Goal: Information Seeking & Learning: Learn about a topic

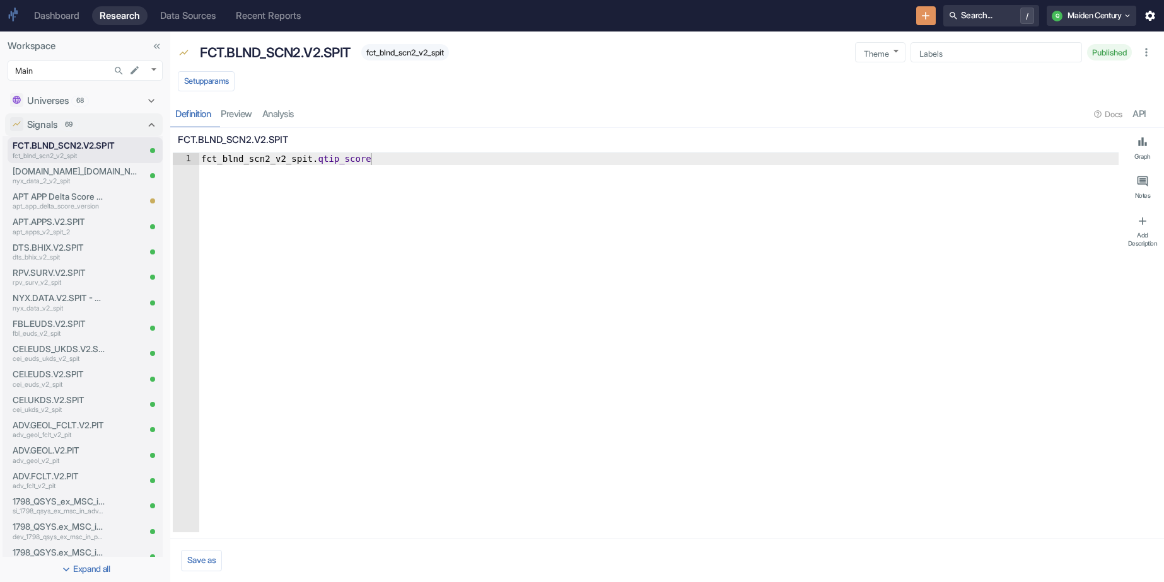
type textarea "x"
click at [62, 178] on p "nyx_data_2_v2_spit" at bounding box center [76, 182] width 126 height 10
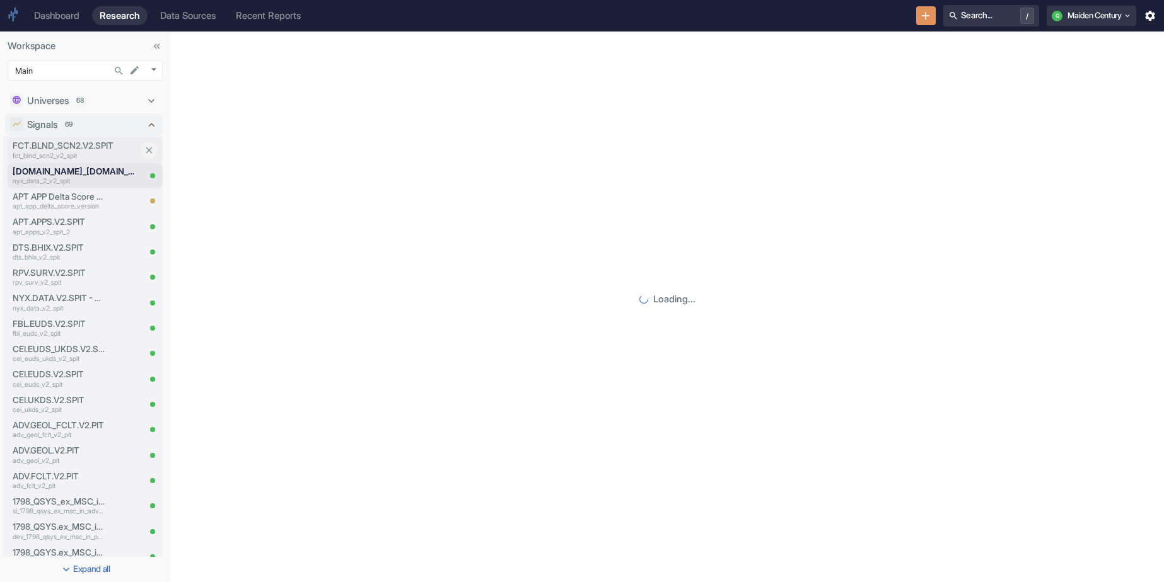
click at [76, 149] on p "FCT.BLND_SCN2.V2.SPIT" at bounding box center [76, 145] width 126 height 13
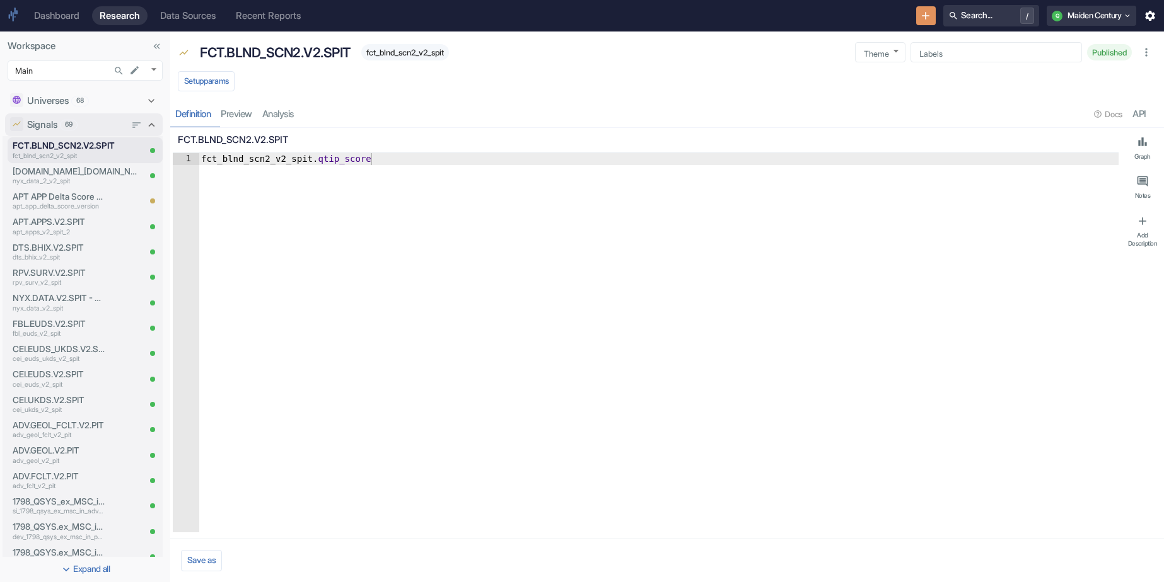
click at [84, 126] on div "Signals 69" at bounding box center [76, 125] width 98 height 14
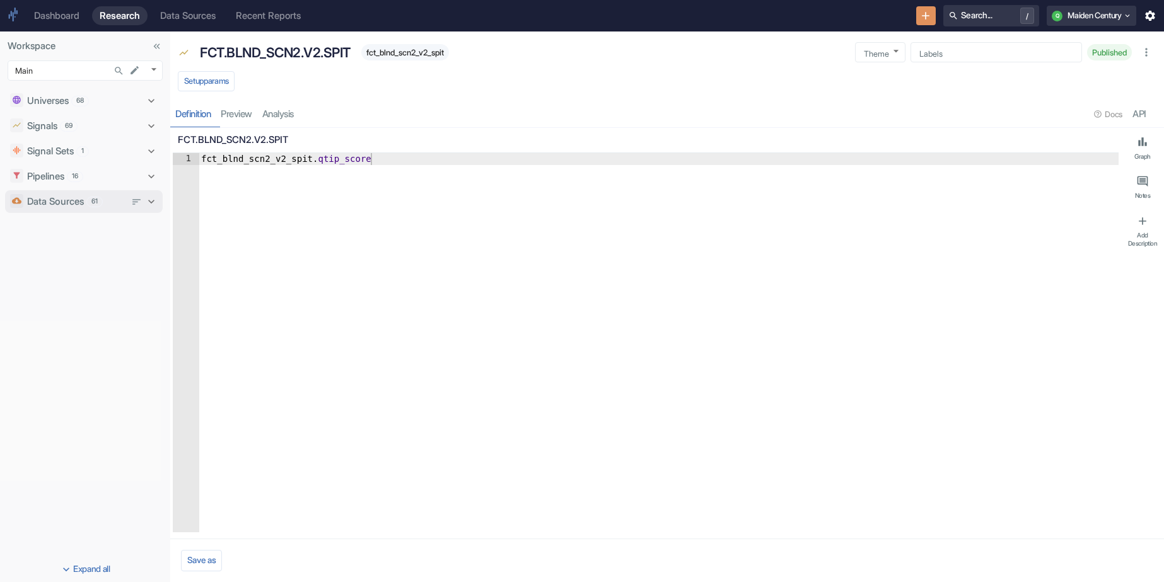
click at [78, 196] on p "Data Sources" at bounding box center [55, 202] width 57 height 14
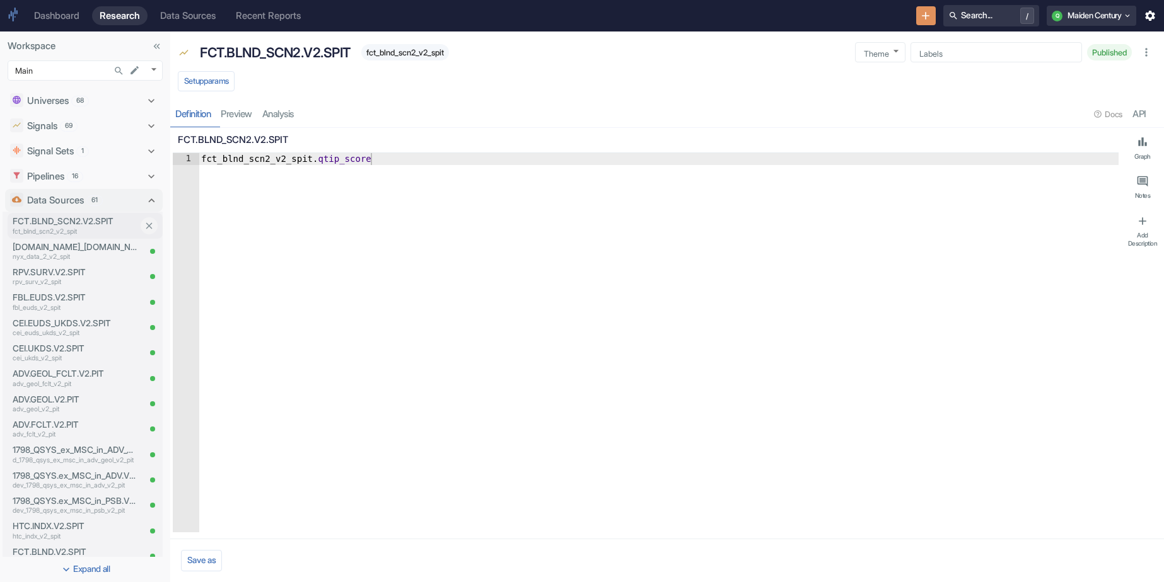
click at [76, 226] on p "FCT.BLND_SCN2.V2.SPIT" at bounding box center [76, 221] width 126 height 13
type textarea "x"
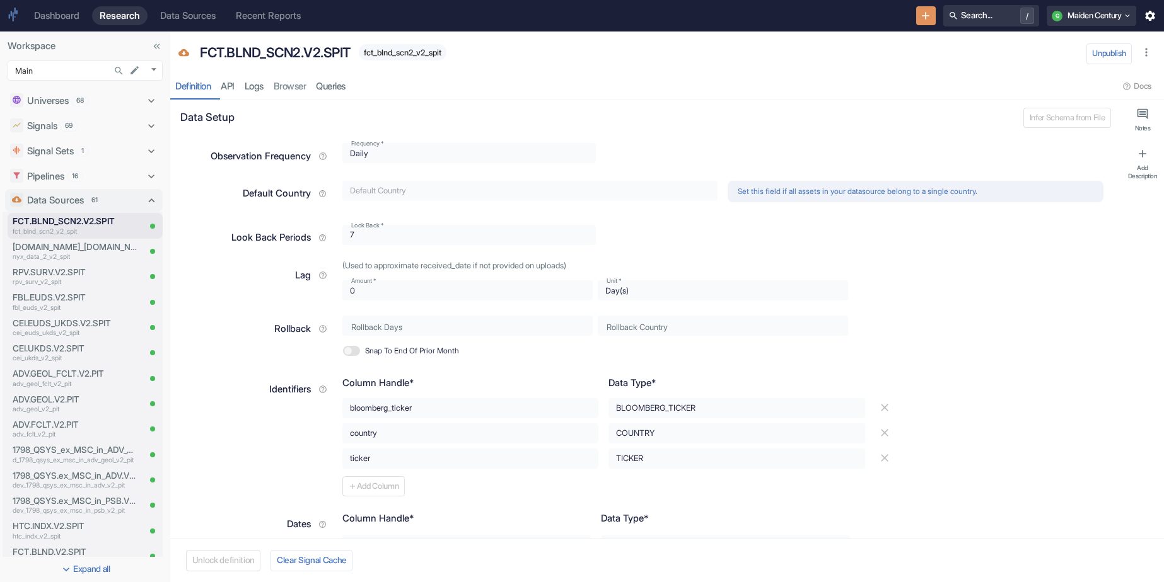
type textarea "x"
click at [262, 90] on link "Logs" at bounding box center [254, 87] width 29 height 26
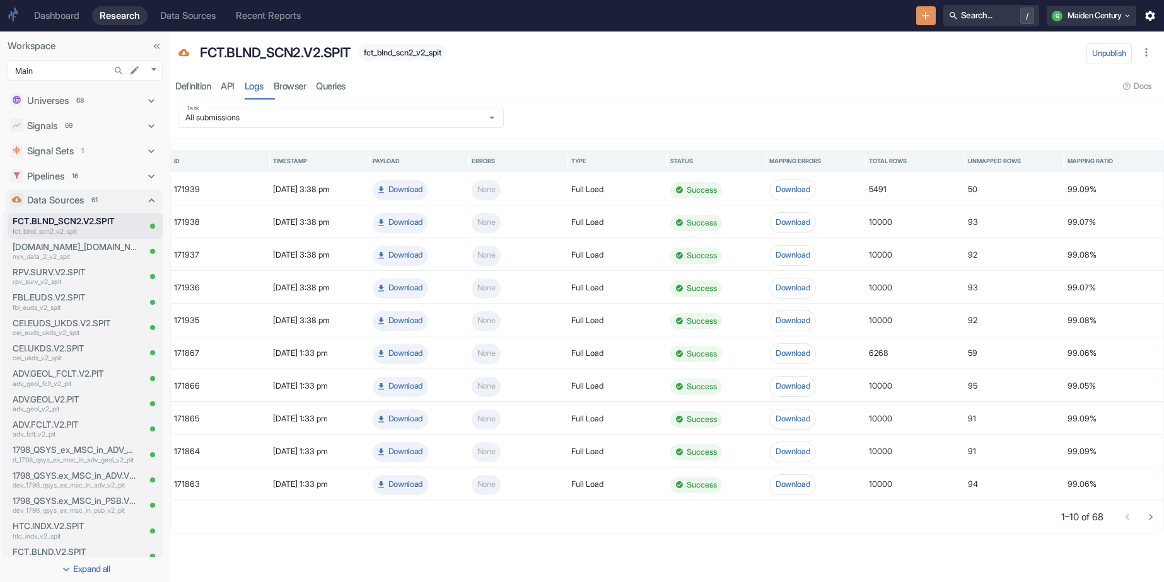
click at [492, 78] on div "resource tabs" at bounding box center [735, 87] width 768 height 26
